Goal: Task Accomplishment & Management: Complete application form

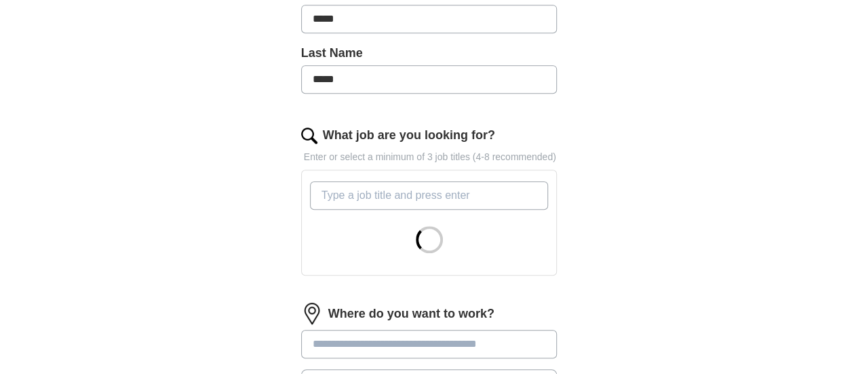
scroll to position [343, 0]
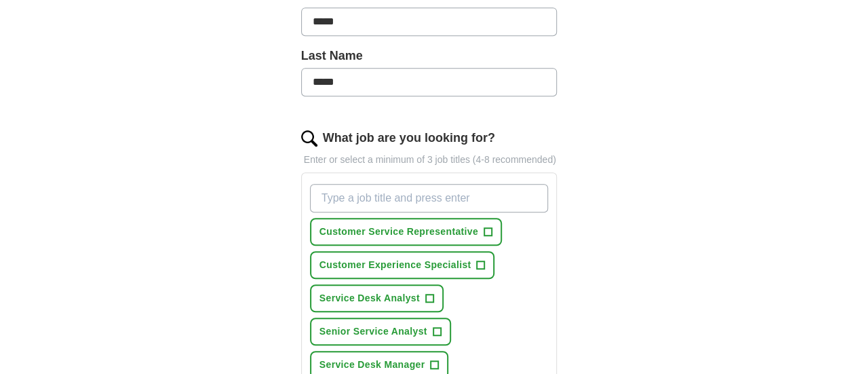
click at [342, 184] on input "What job are you looking for?" at bounding box center [429, 198] width 239 height 28
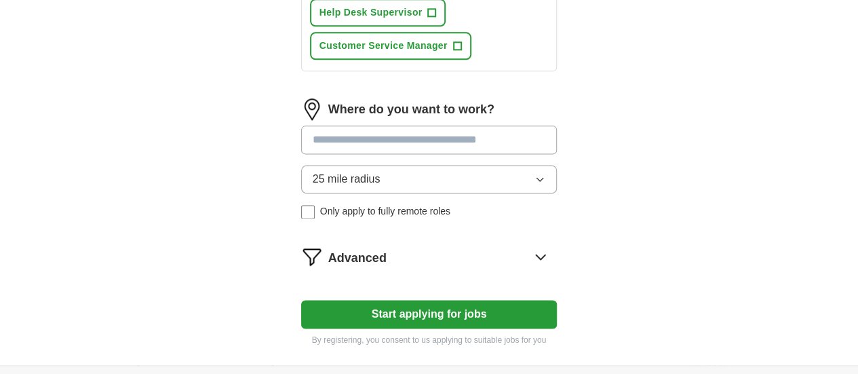
scroll to position [836, 0]
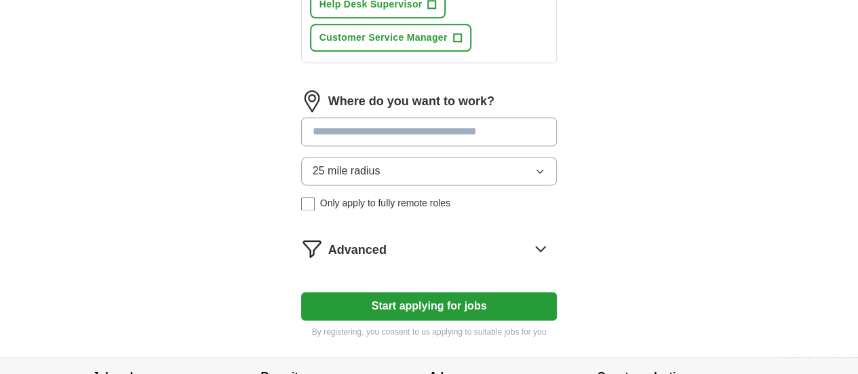
type input "Customer Service Professional"
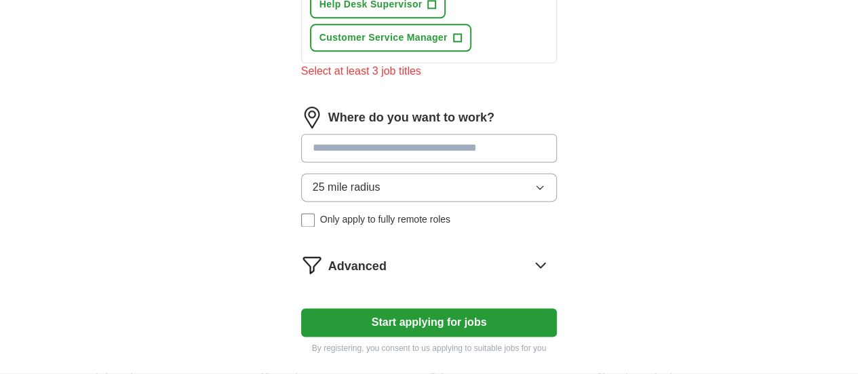
scroll to position [853, 0]
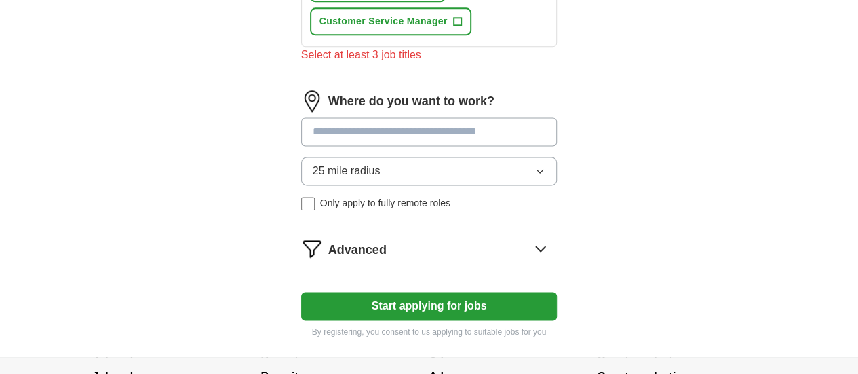
click at [412, 292] on button "Start applying for jobs" at bounding box center [429, 306] width 256 height 28
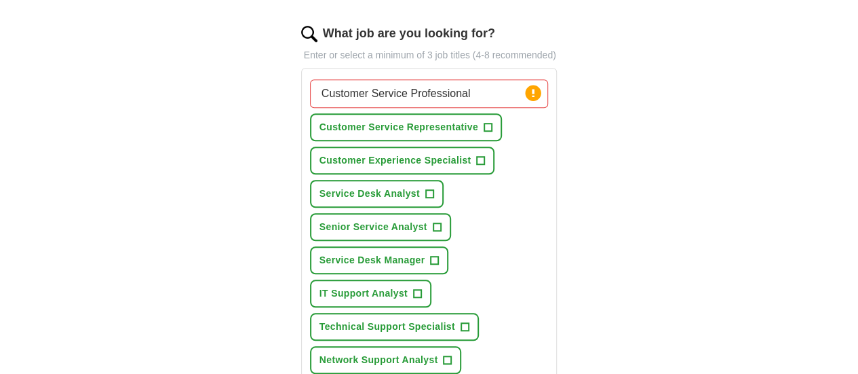
scroll to position [452, 0]
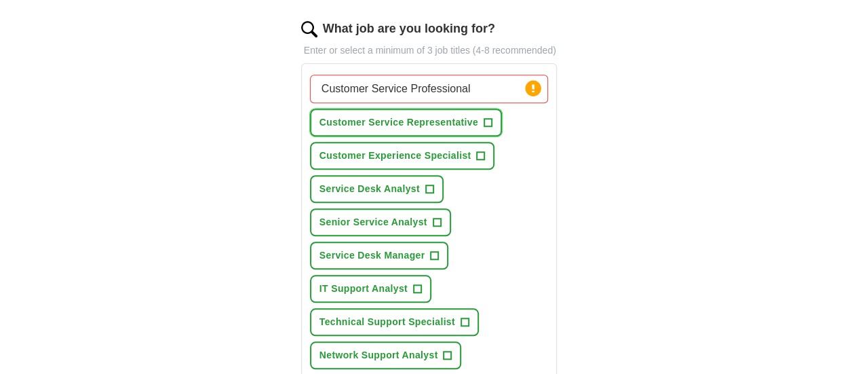
click at [435, 115] on span "Customer Service Representative" at bounding box center [398, 122] width 159 height 14
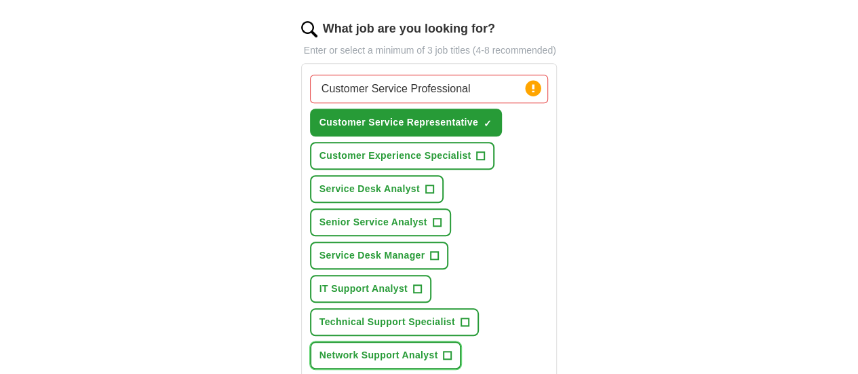
click at [444, 350] on span "+" at bounding box center [448, 355] width 8 height 11
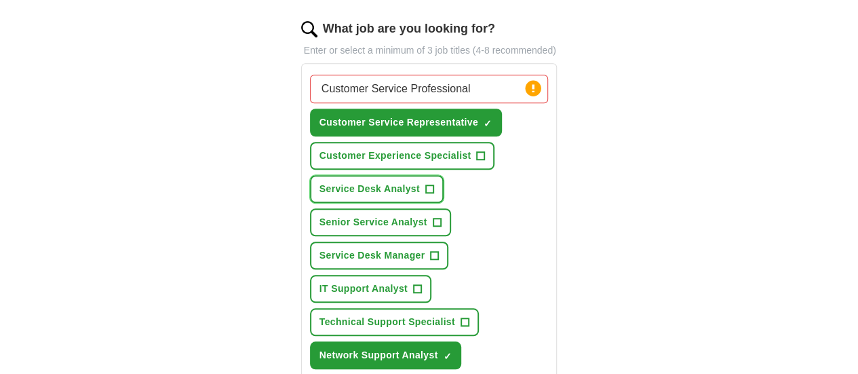
click at [425, 184] on span "+" at bounding box center [429, 189] width 8 height 11
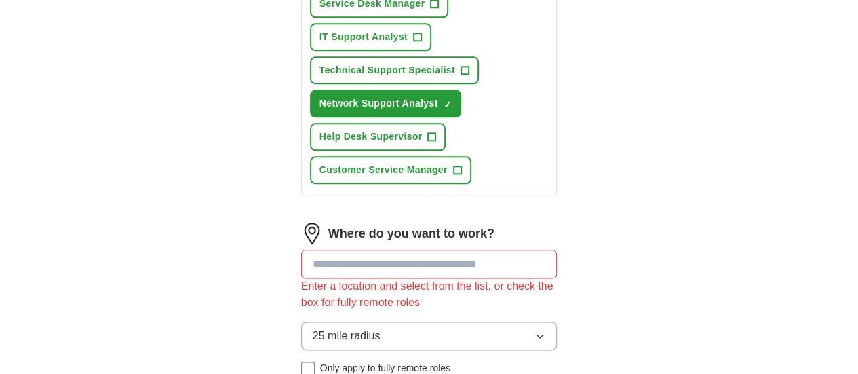
scroll to position [723, 0]
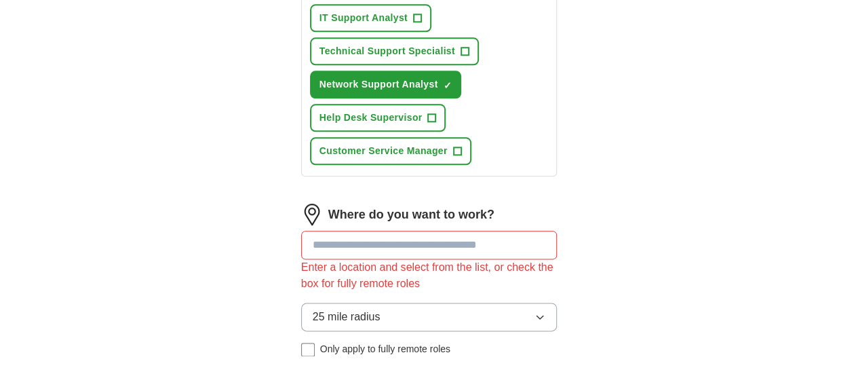
click at [327, 231] on input at bounding box center [429, 245] width 256 height 28
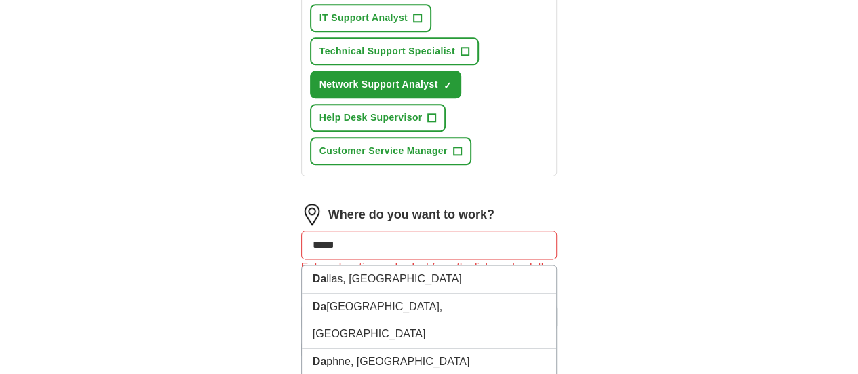
type input "******"
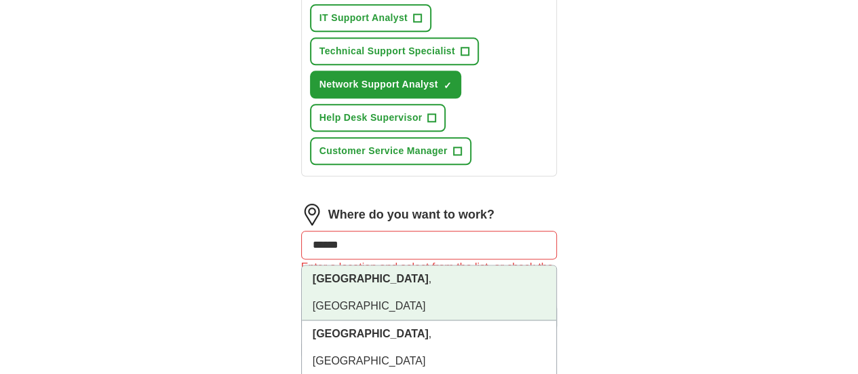
click at [334, 265] on li "[GEOGRAPHIC_DATA] , [GEOGRAPHIC_DATA]" at bounding box center [429, 292] width 255 height 55
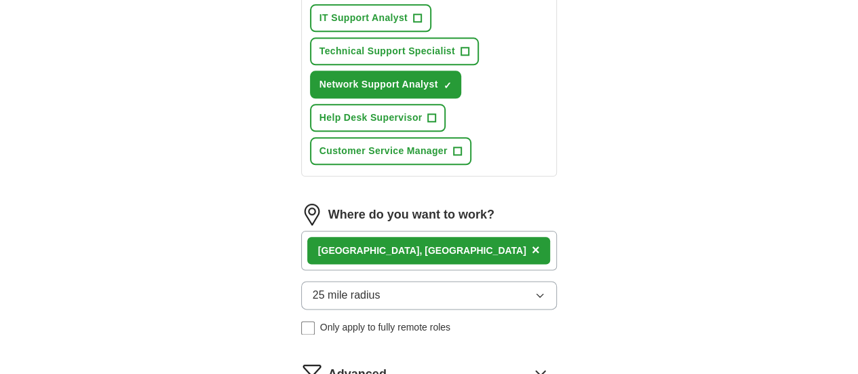
select select "**"
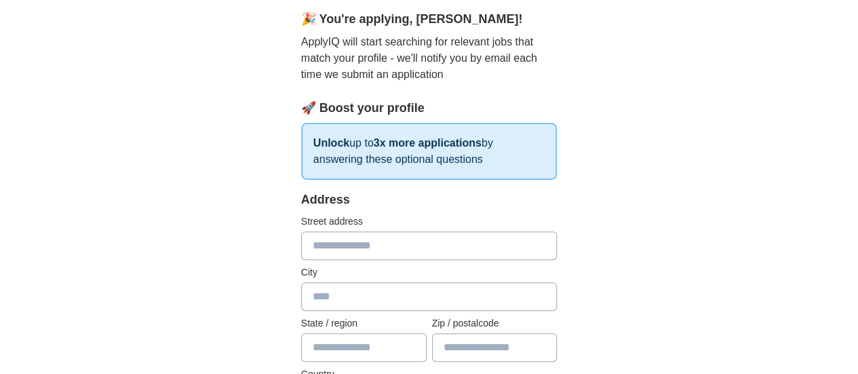
scroll to position [0, 0]
